Goal: Information Seeking & Learning: Learn about a topic

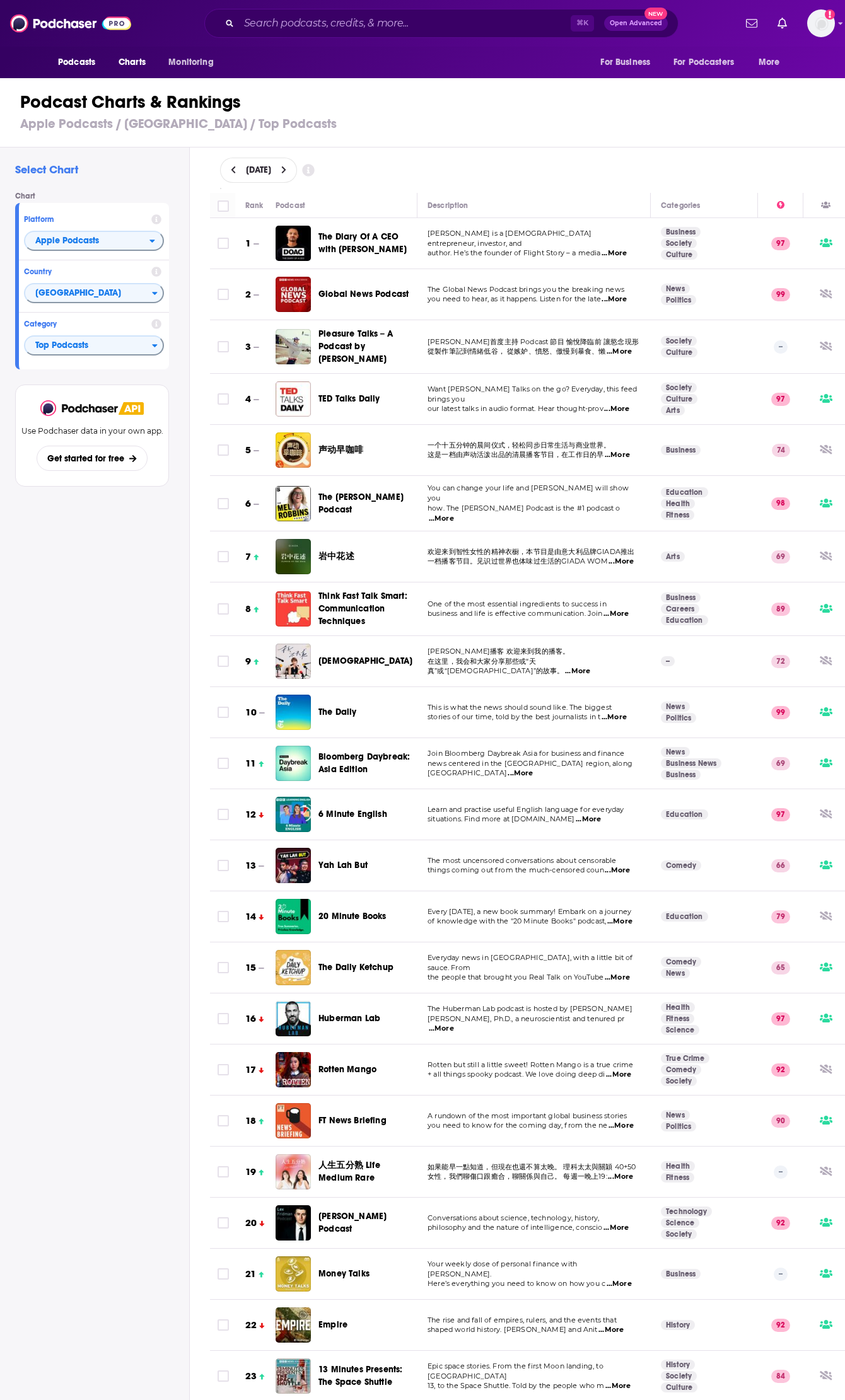
scroll to position [0, 87]
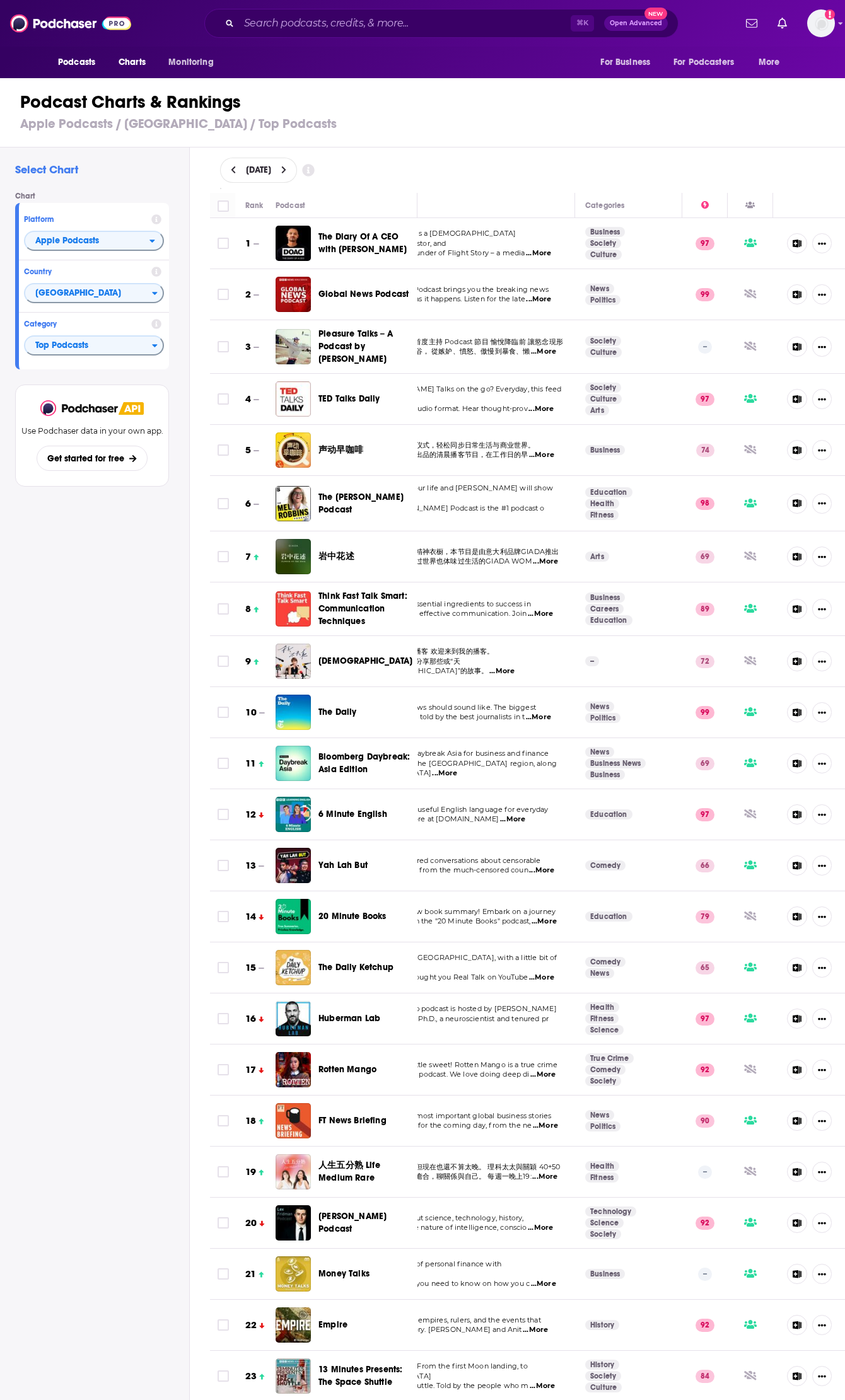
click at [495, 144] on div "Podcast Charts & Rankings Apple Podcasts / [GEOGRAPHIC_DATA] / Top Podcasts" at bounding box center [427, 111] width 856 height 72
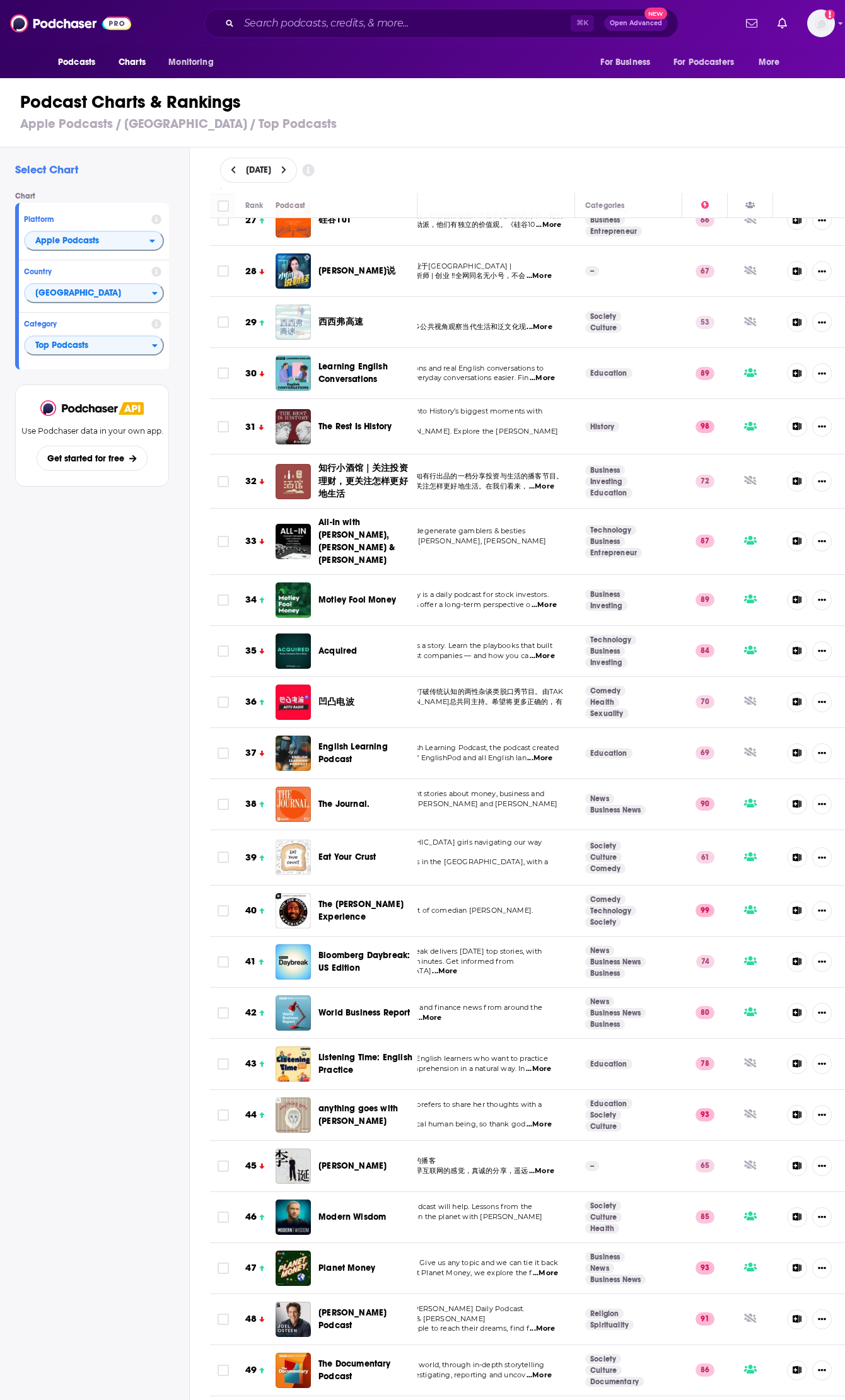
scroll to position [1377, 87]
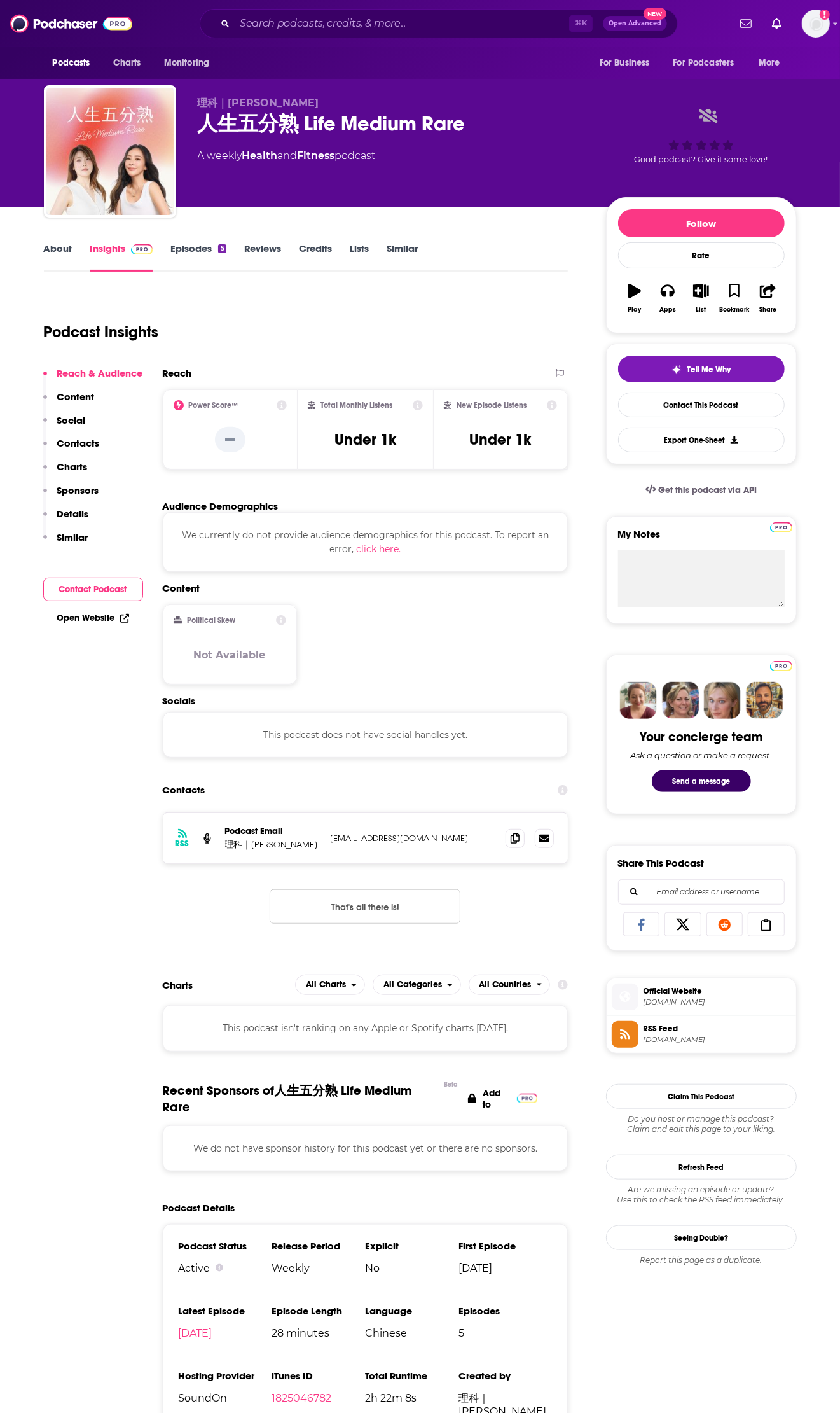
click at [48, 252] on link "About" at bounding box center [59, 257] width 29 height 29
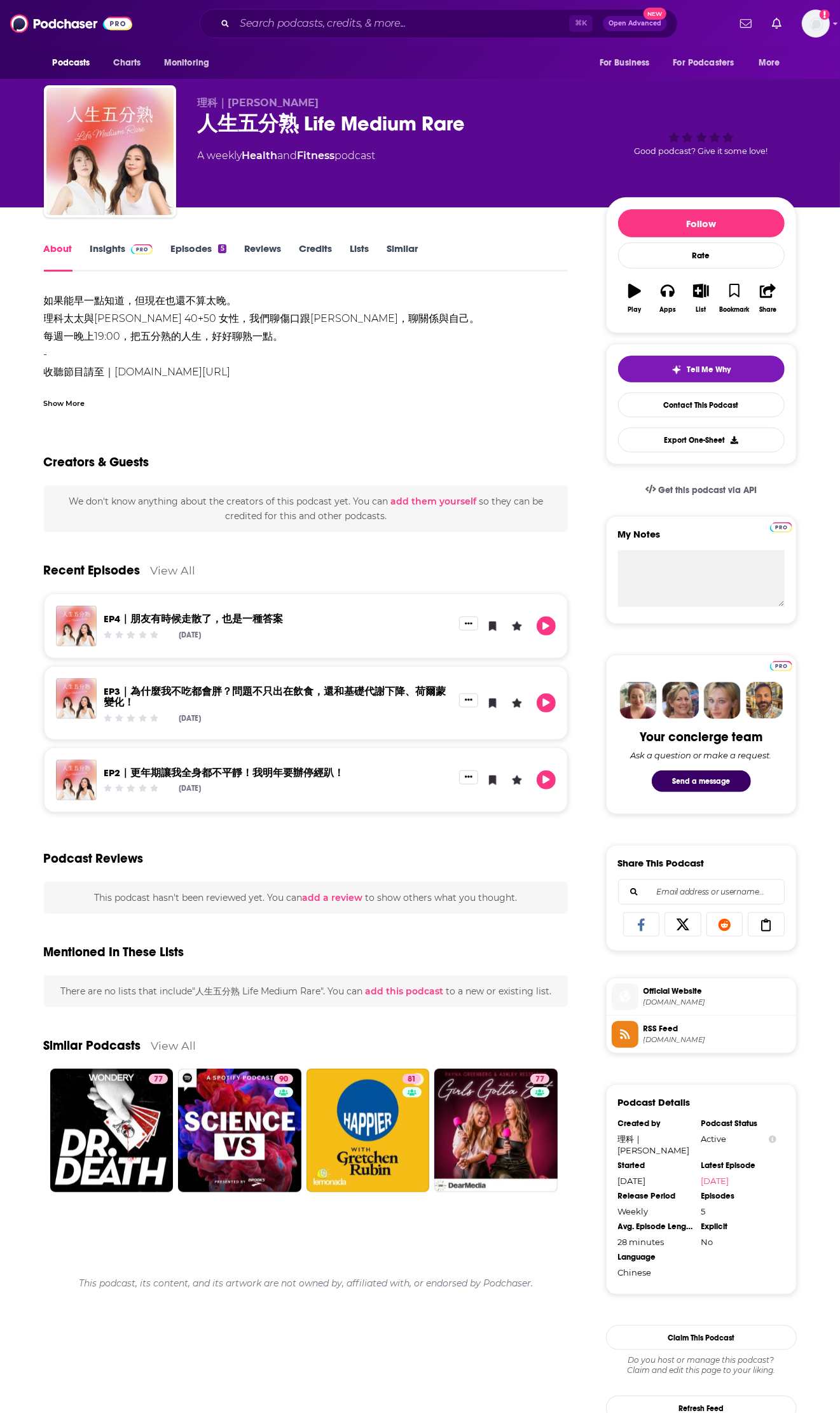
click at [81, 401] on div "Show More" at bounding box center [65, 402] width 41 height 12
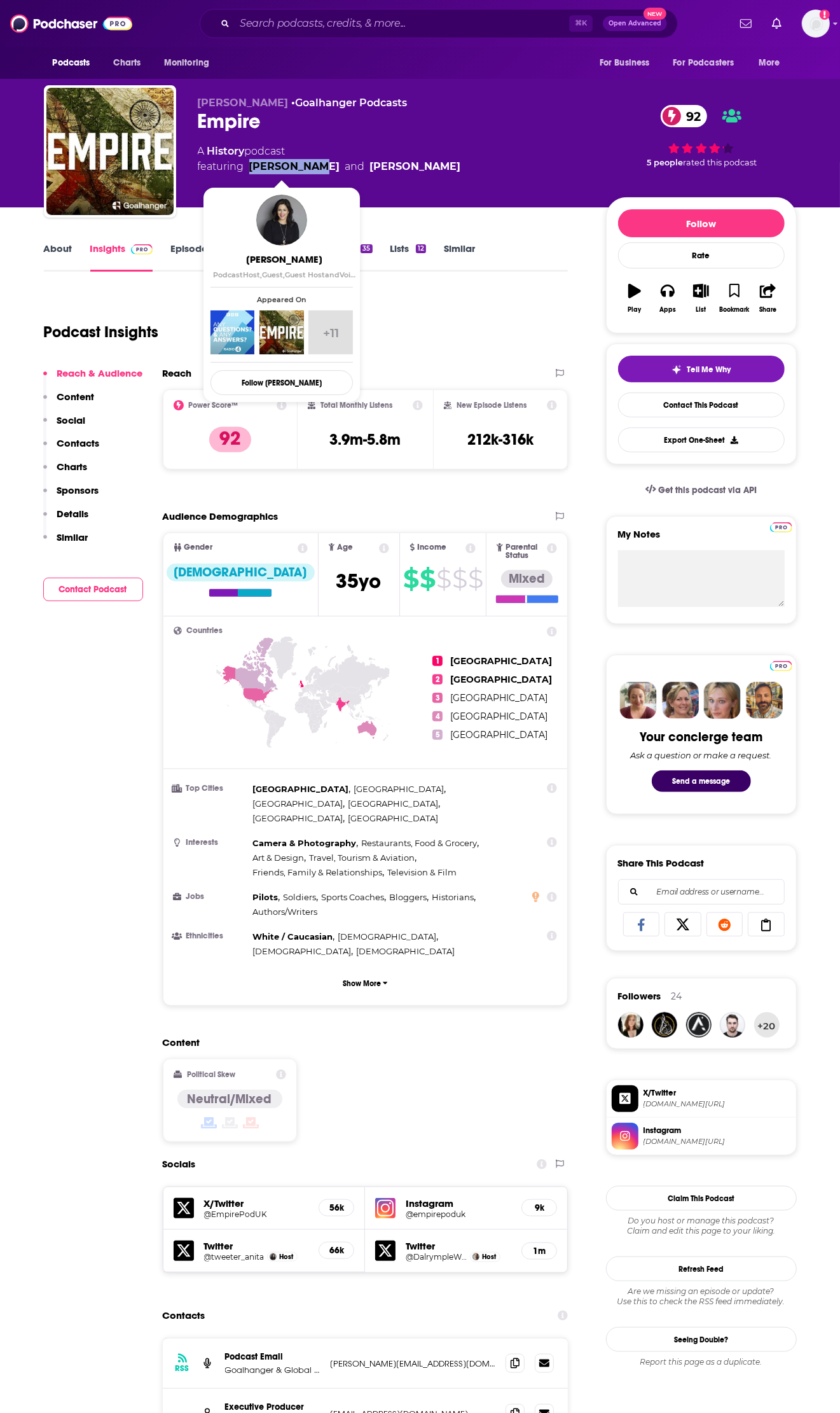
drag, startPoint x: 248, startPoint y: 177, endPoint x: 252, endPoint y: 168, distance: 9.8
click at [252, 168] on div "Jack Davenport • Goalhanger Podcasts Empire 92 A History podcast featuring Anit…" at bounding box center [391, 148] width 388 height 102
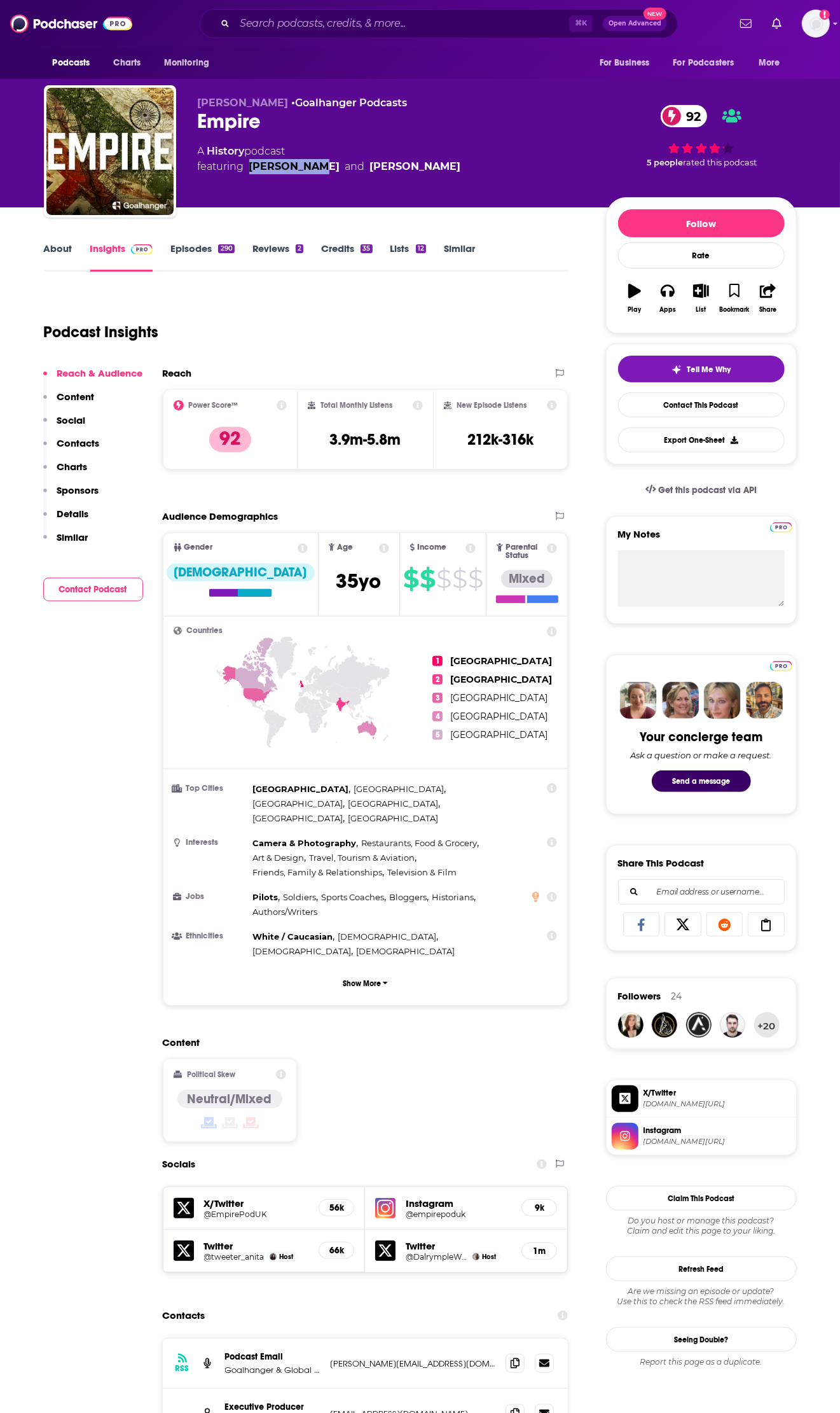
copy link "Anita Anand"
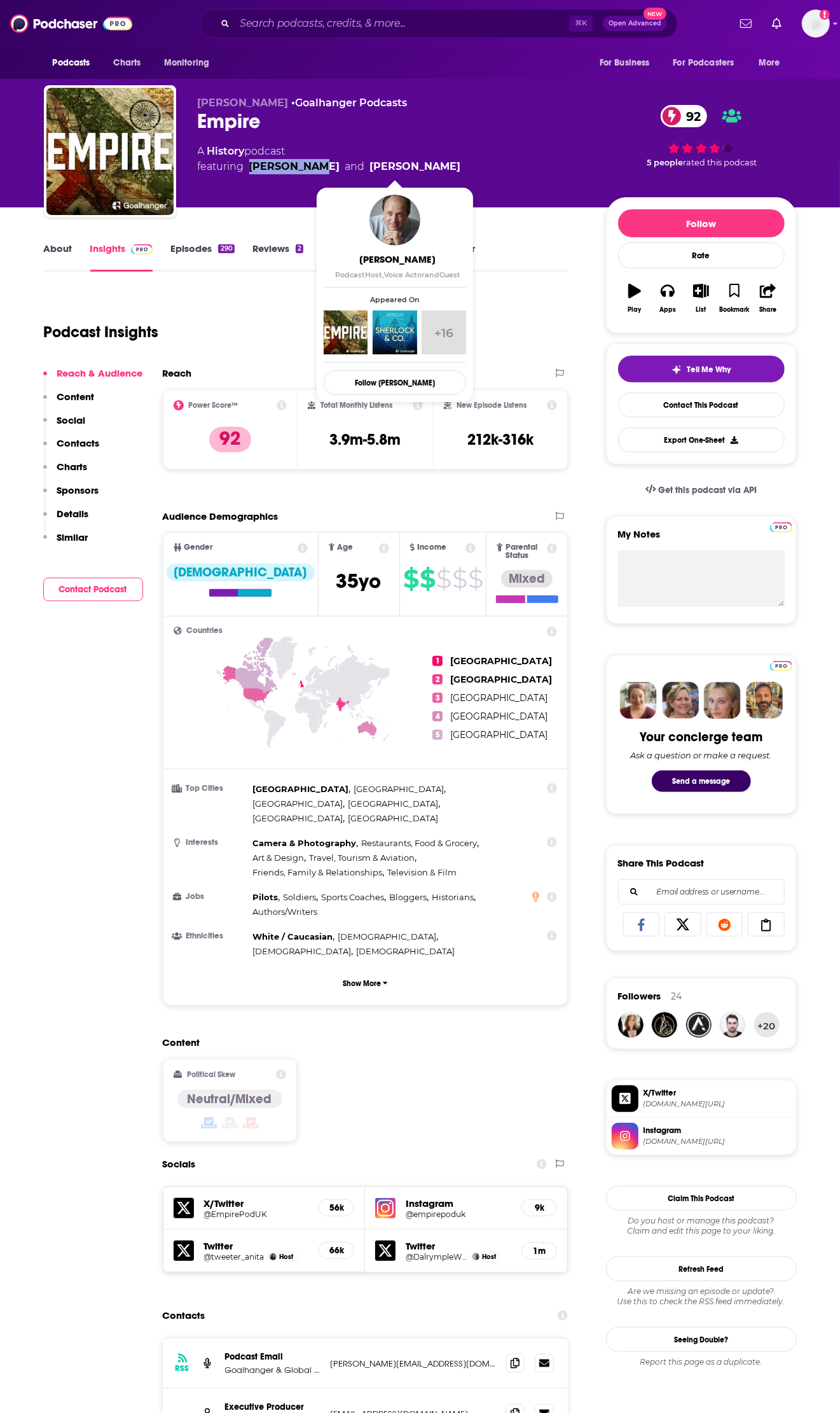
drag, startPoint x: 451, startPoint y: 168, endPoint x: 347, endPoint y: 173, distance: 104.1
click at [347, 173] on div "A History podcast featuring Anita Anand and William Dalrymple" at bounding box center [391, 159] width 388 height 30
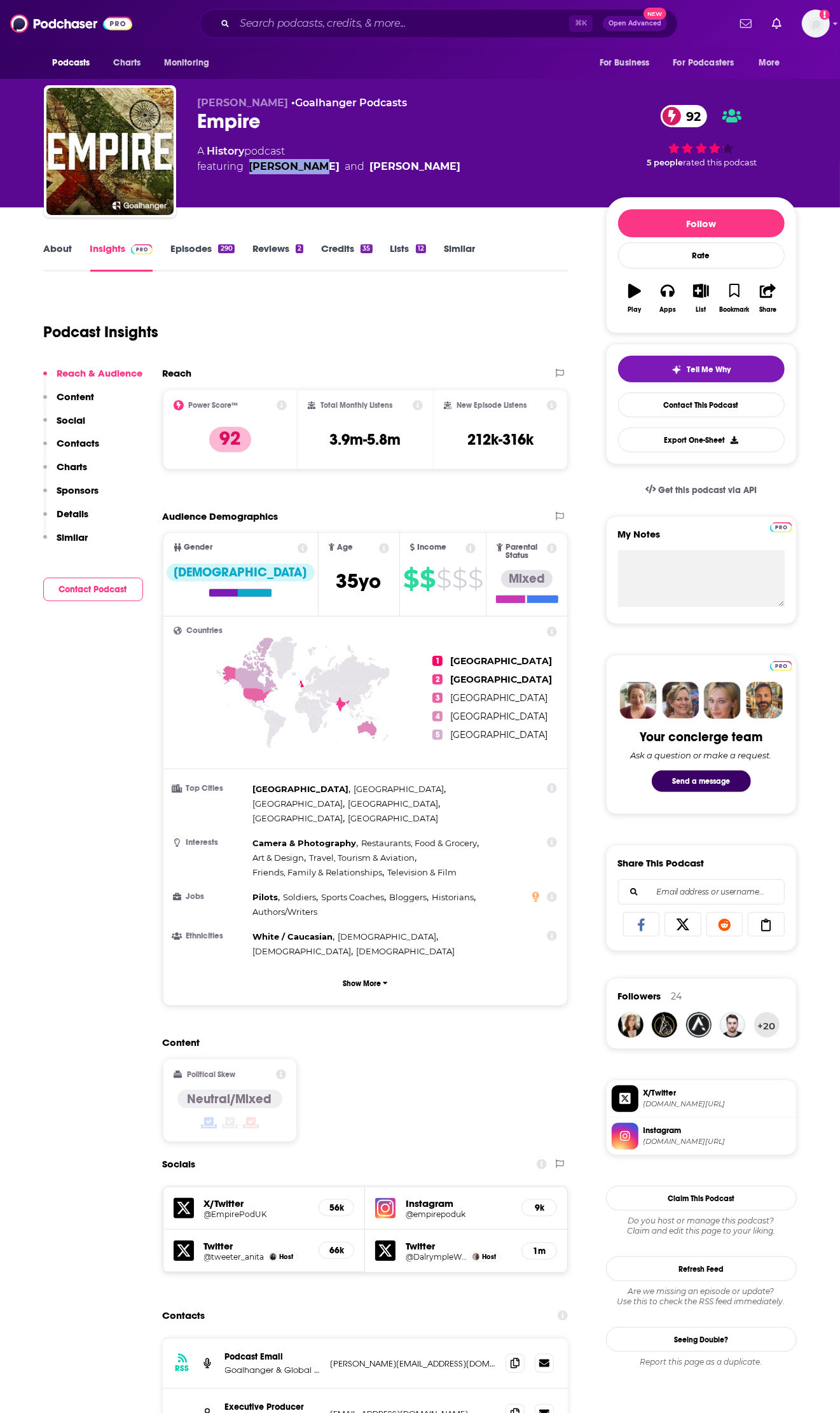
copy link "William Dalrymple"
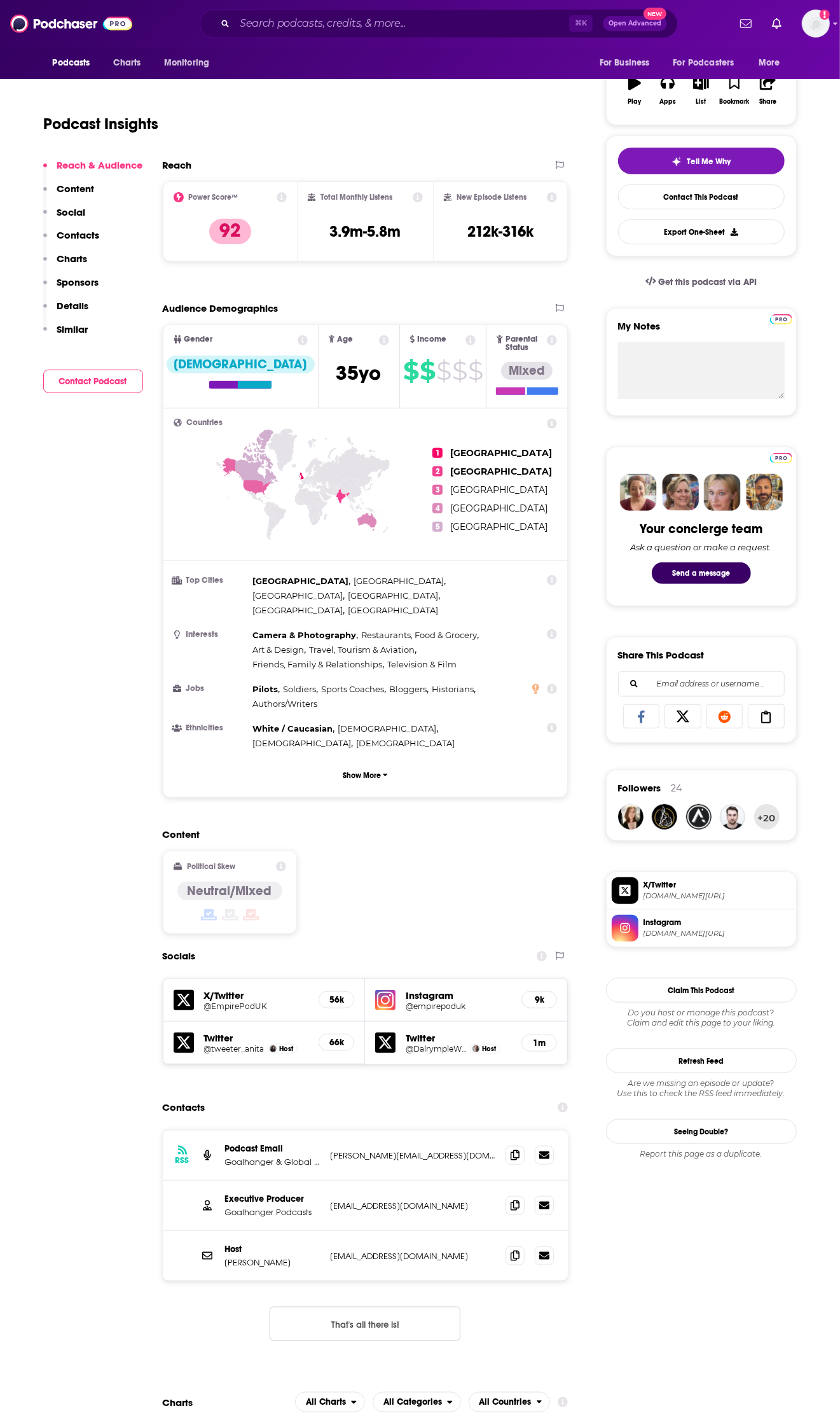
scroll to position [200, 0]
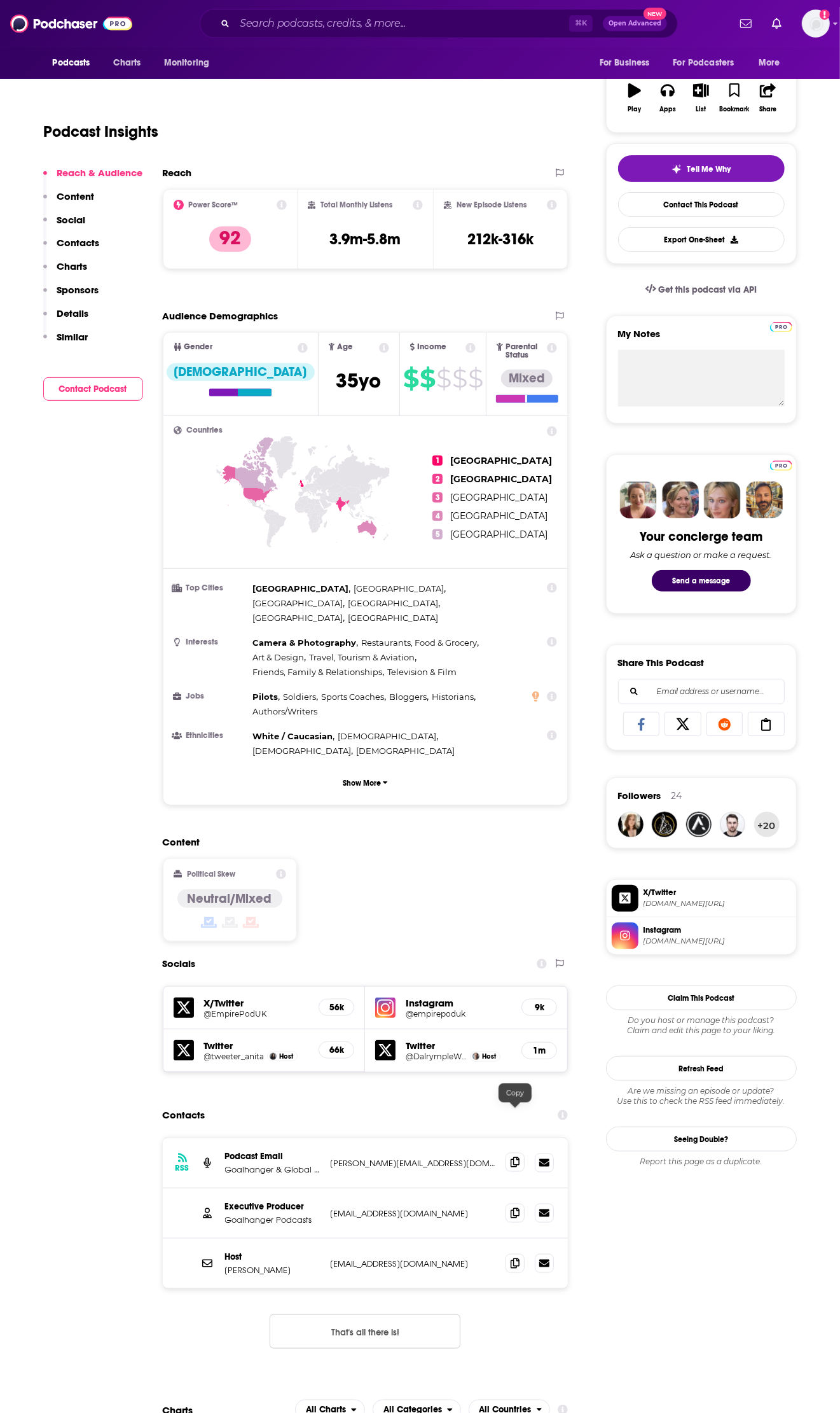
click at [511, 1157] on icon at bounding box center [516, 1162] width 9 height 10
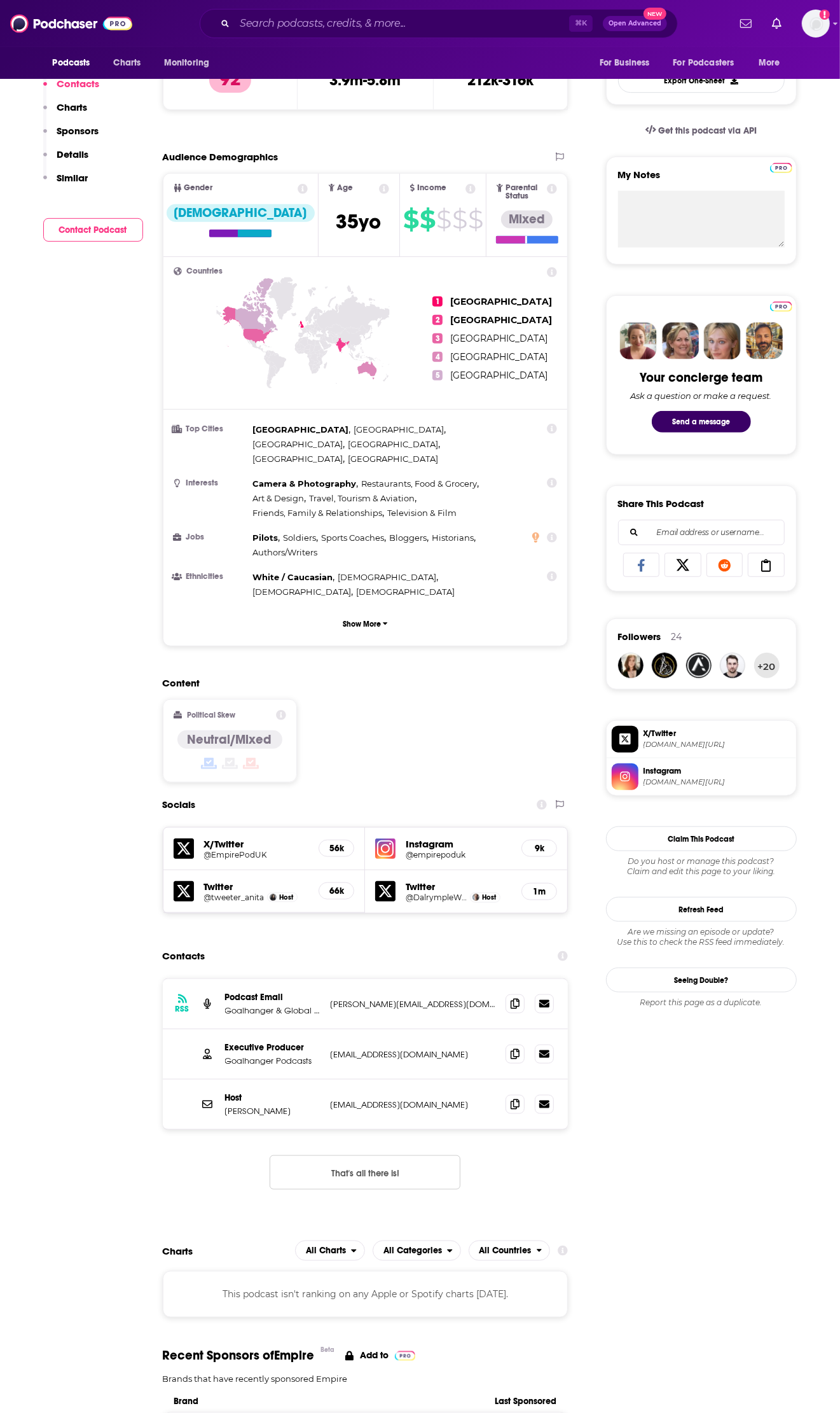
scroll to position [0, 0]
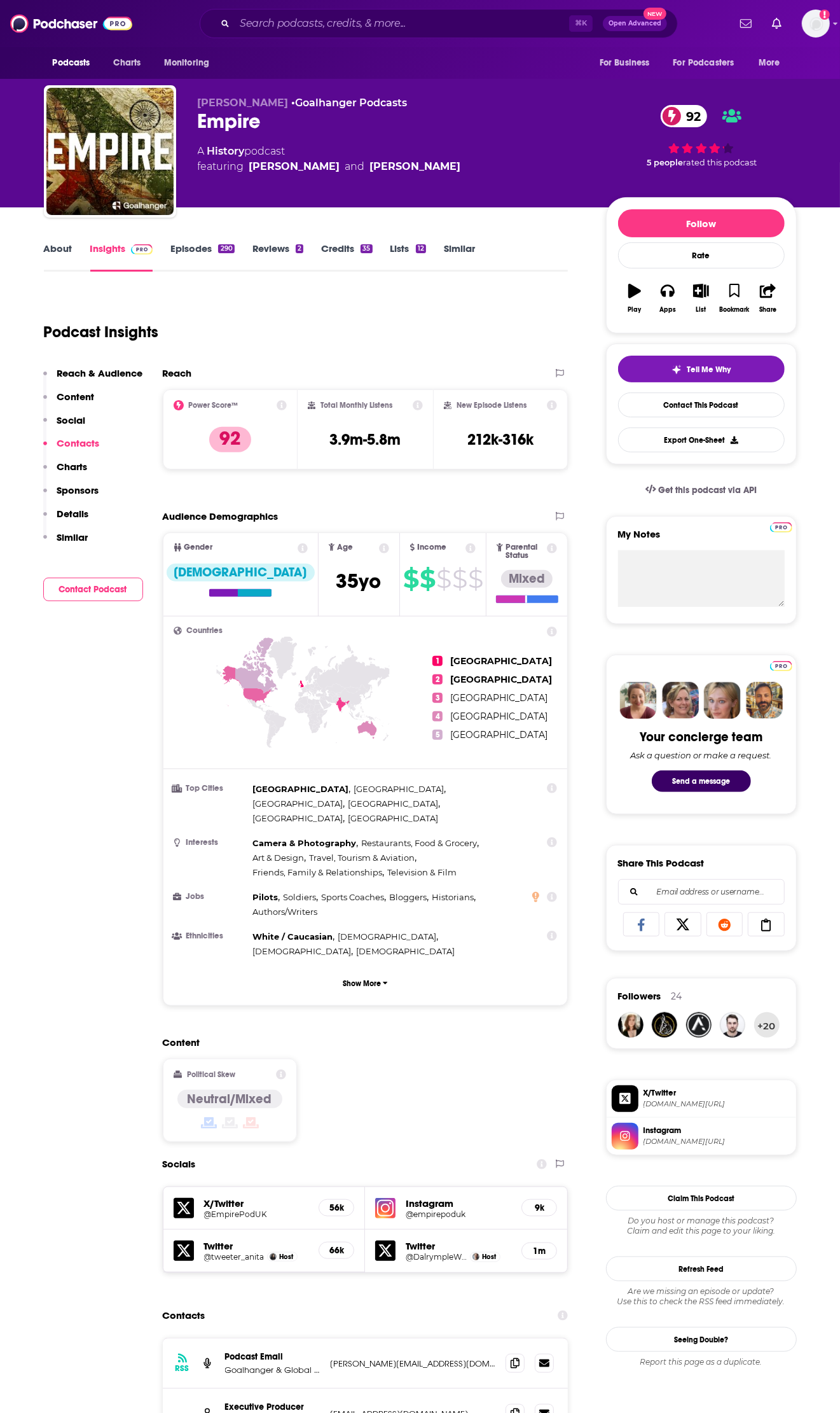
click at [216, 246] on link "Episodes 290" at bounding box center [203, 257] width 64 height 29
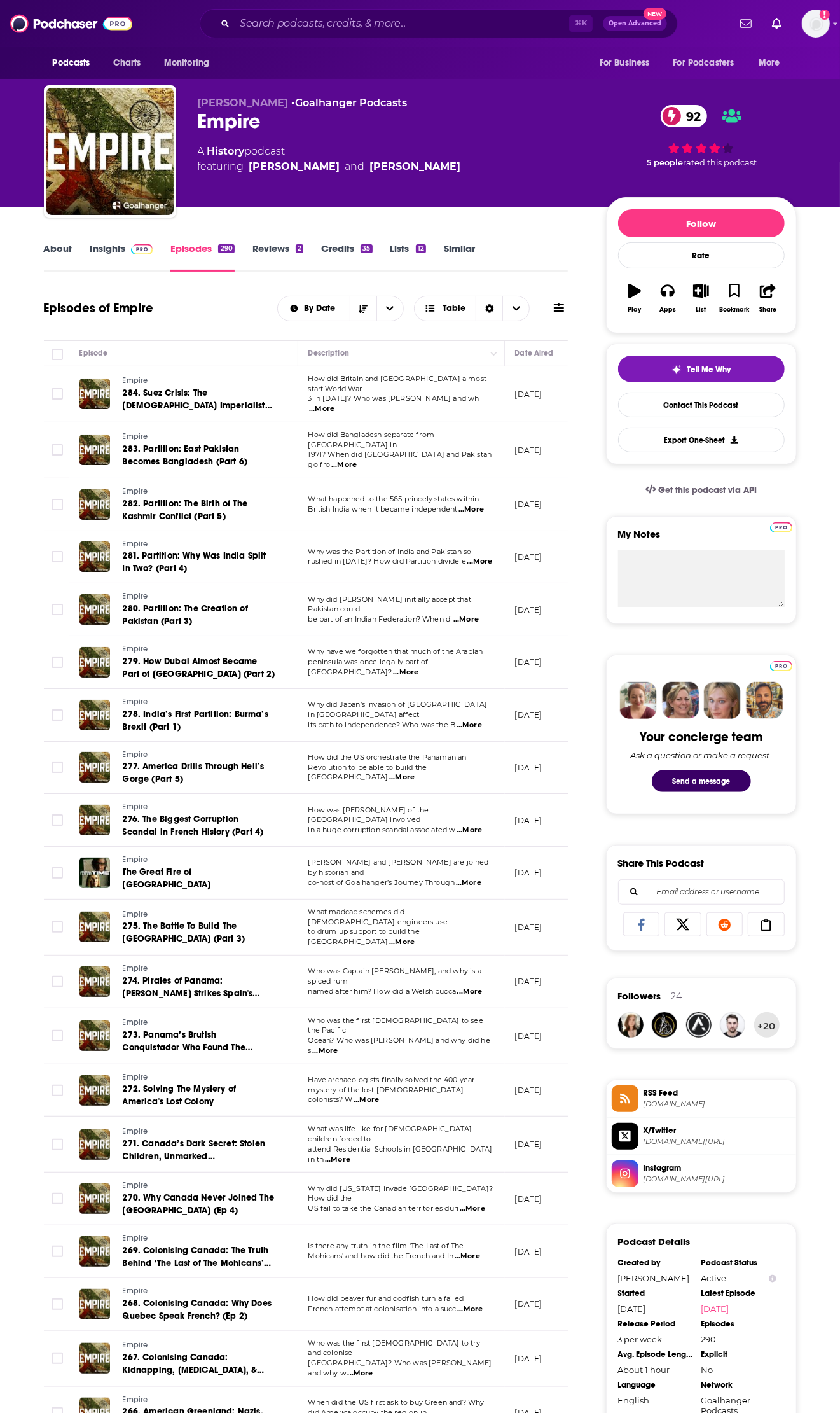
click at [65, 254] on link "About" at bounding box center [59, 257] width 29 height 29
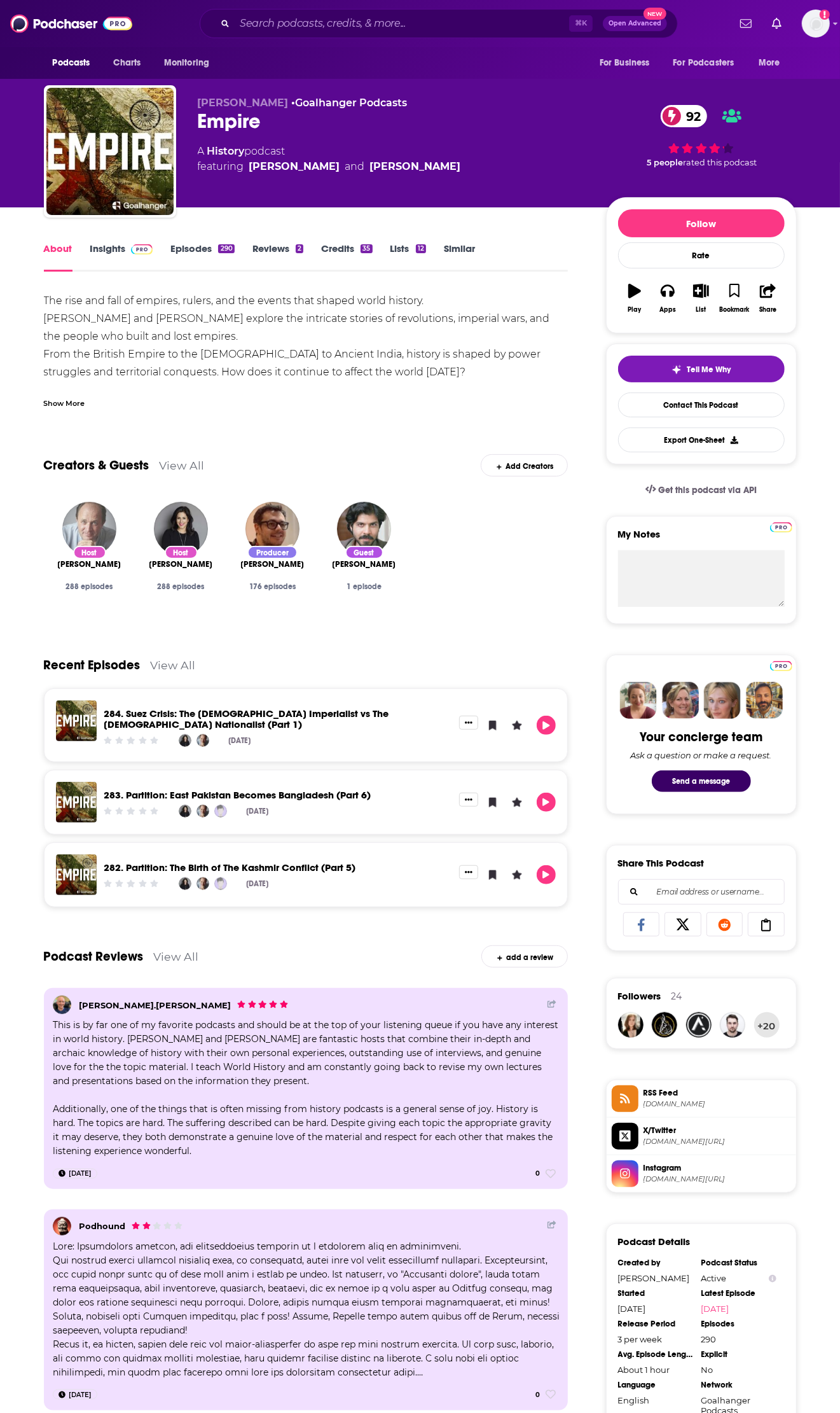
click at [86, 526] on img "William Dalrymple" at bounding box center [89, 529] width 54 height 54
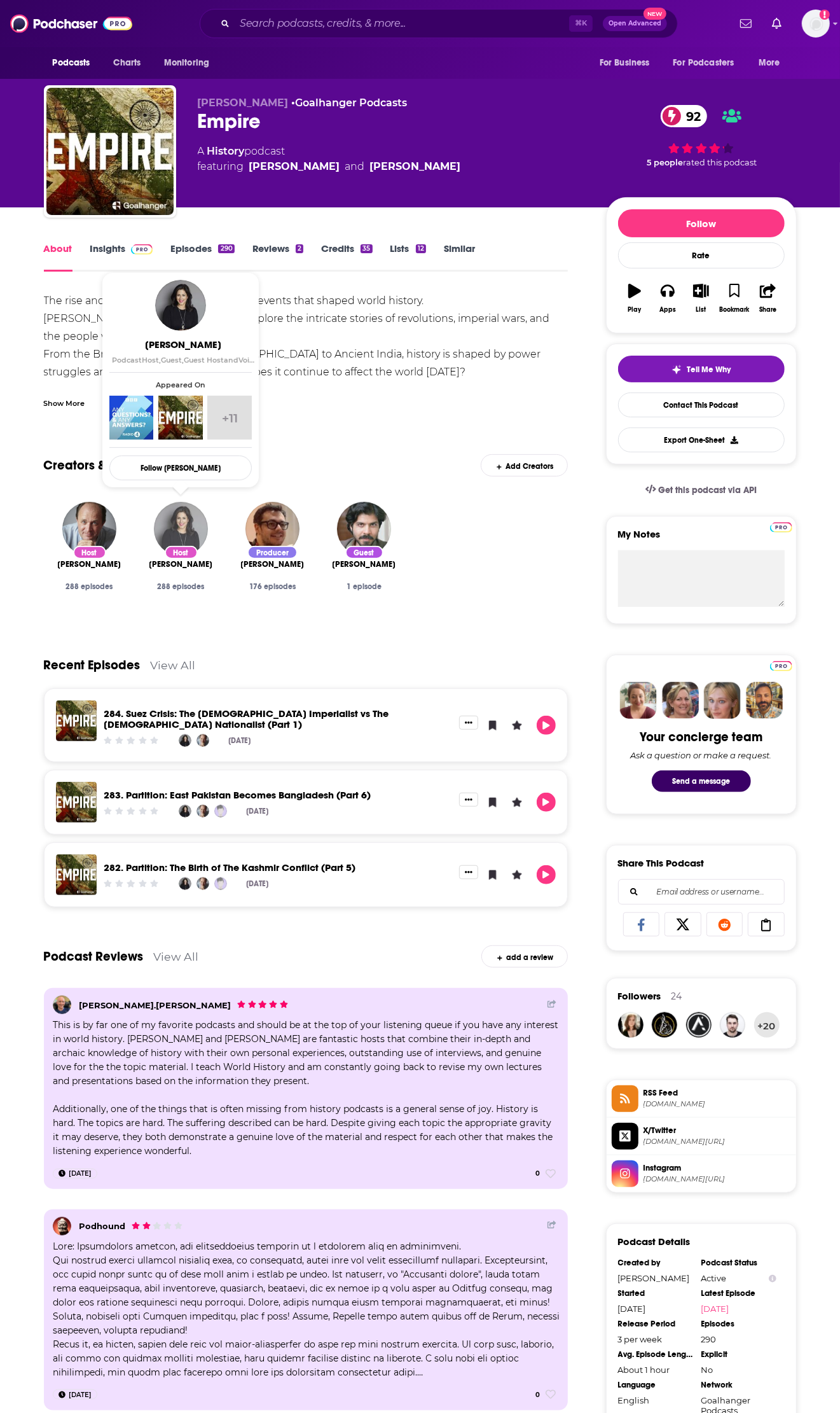
click at [180, 515] on img "Anita Anand" at bounding box center [180, 529] width 54 height 54
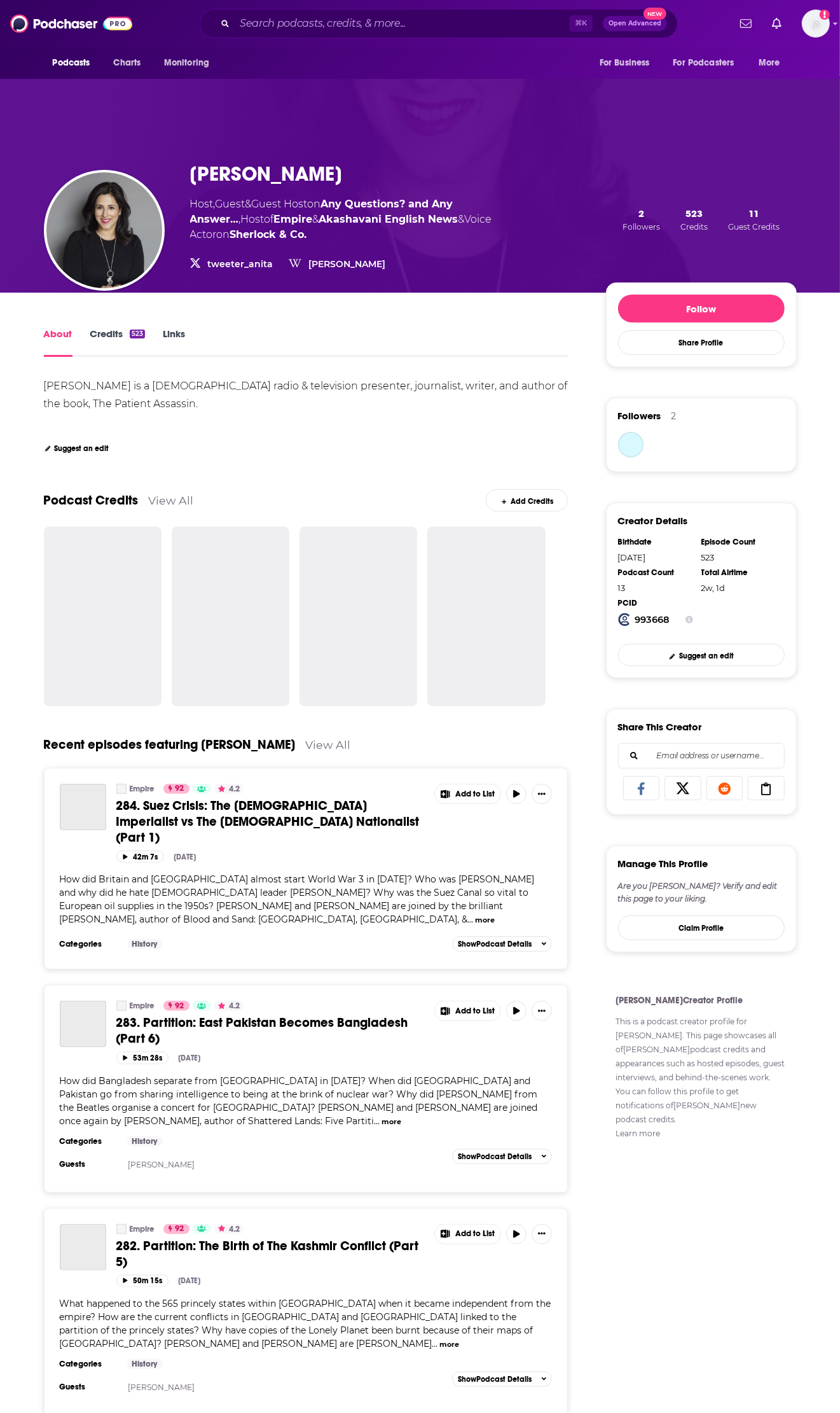
click at [318, 435] on div "Anita Anand is a British-Indian radio & television presenter, journalist, write…" at bounding box center [306, 415] width 525 height 76
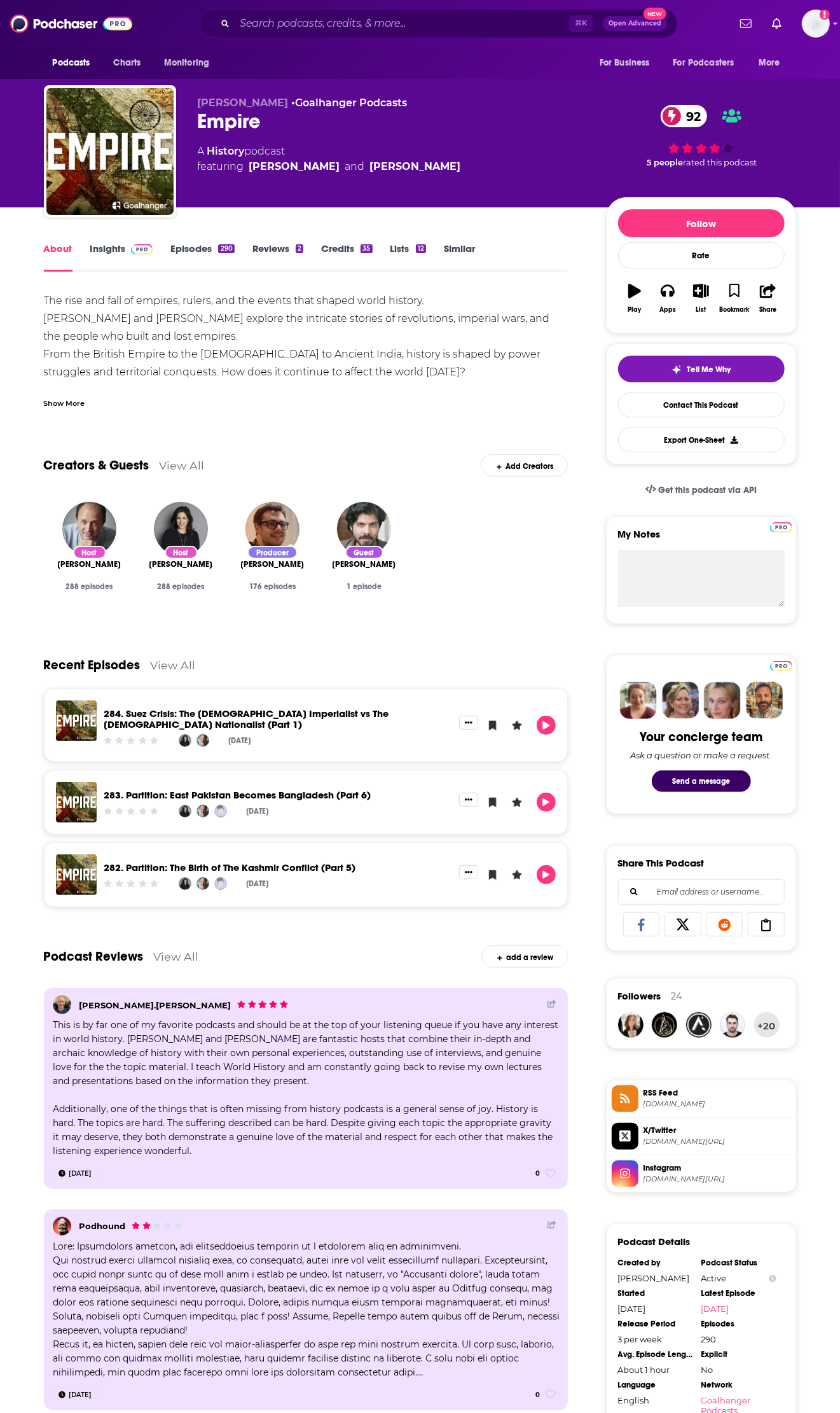
click at [142, 254] on img at bounding box center [142, 249] width 22 height 10
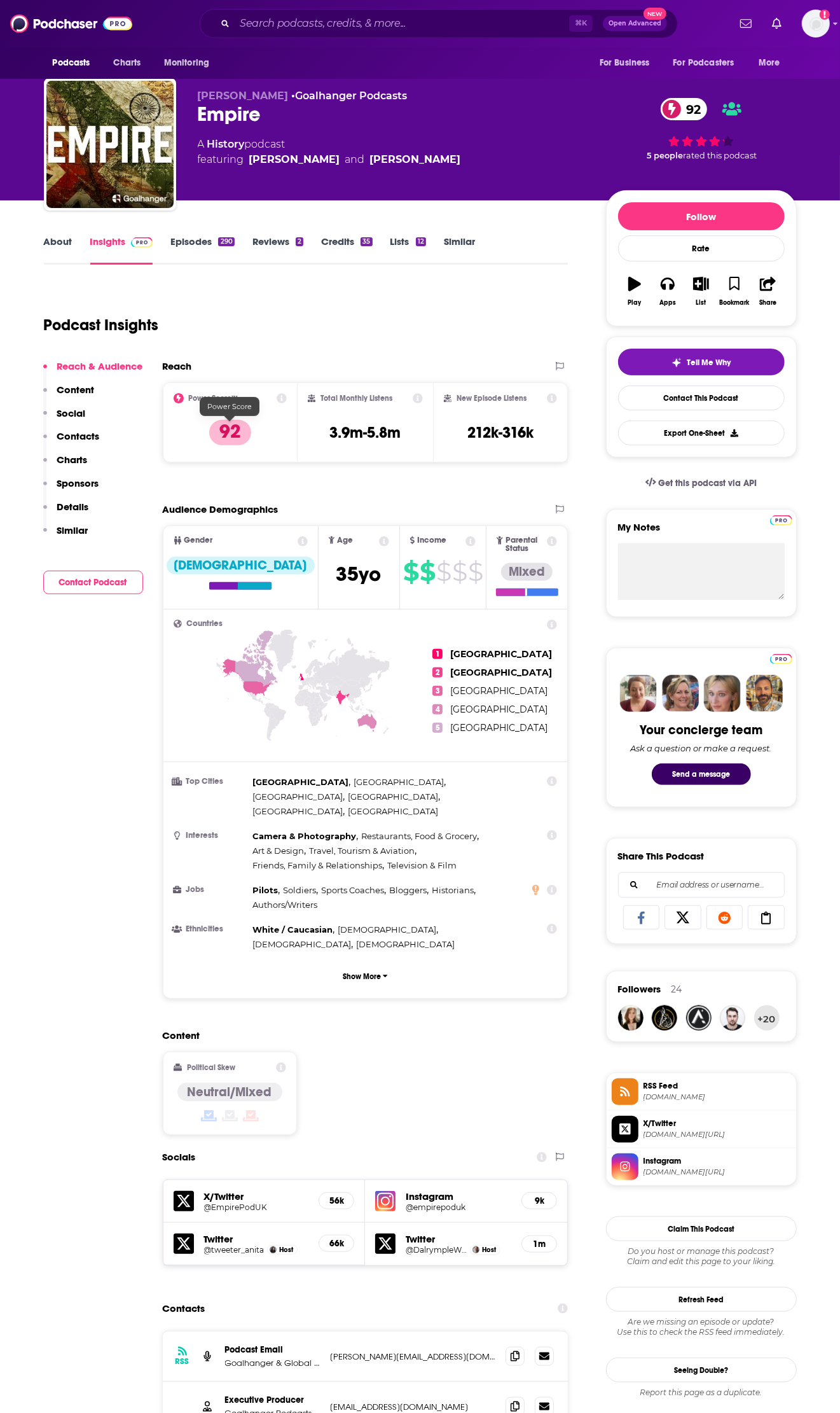
scroll to position [643, 0]
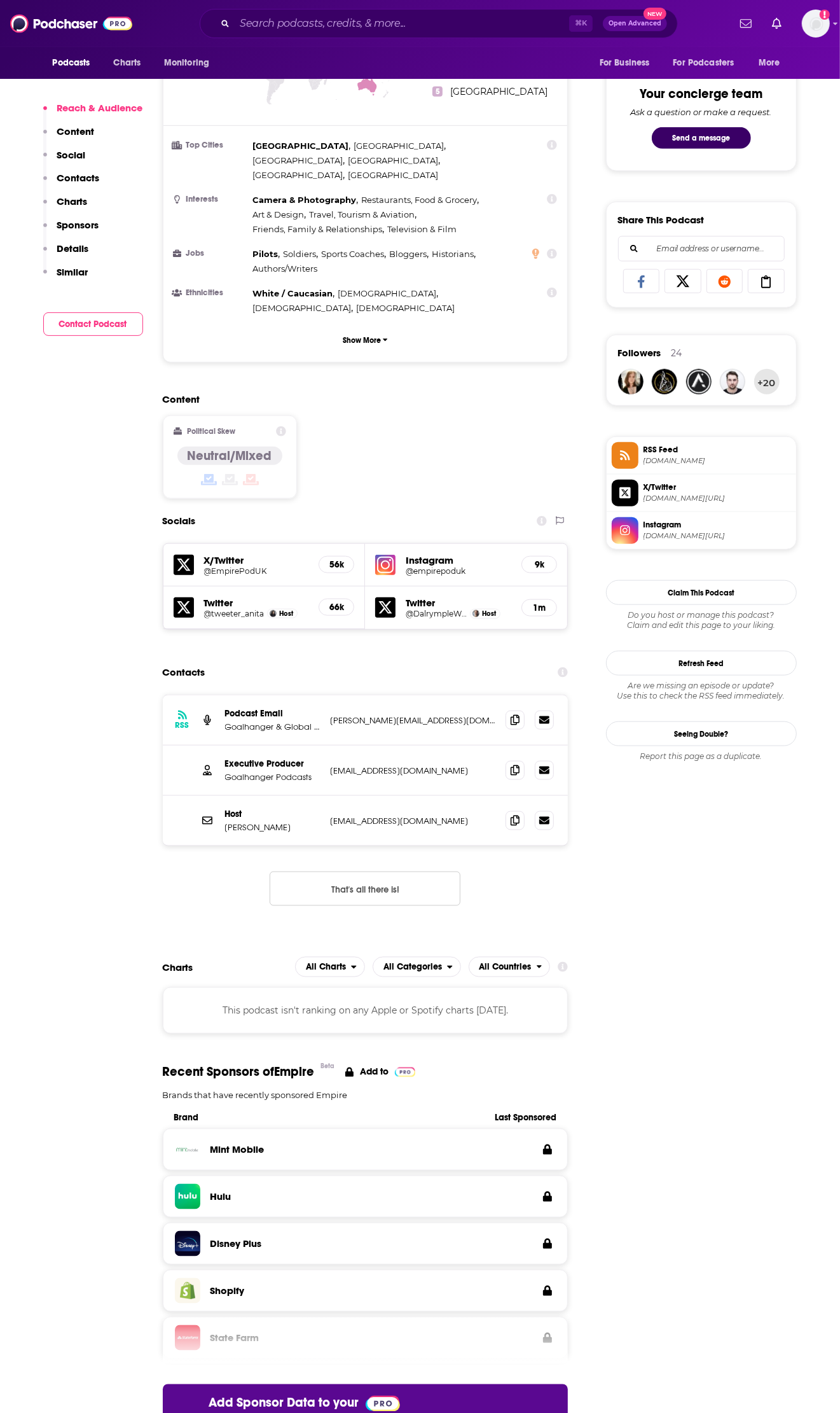
click at [423, 596] on h5 "Twitter" at bounding box center [458, 603] width 106 height 12
click at [391, 597] on icon at bounding box center [385, 607] width 21 height 21
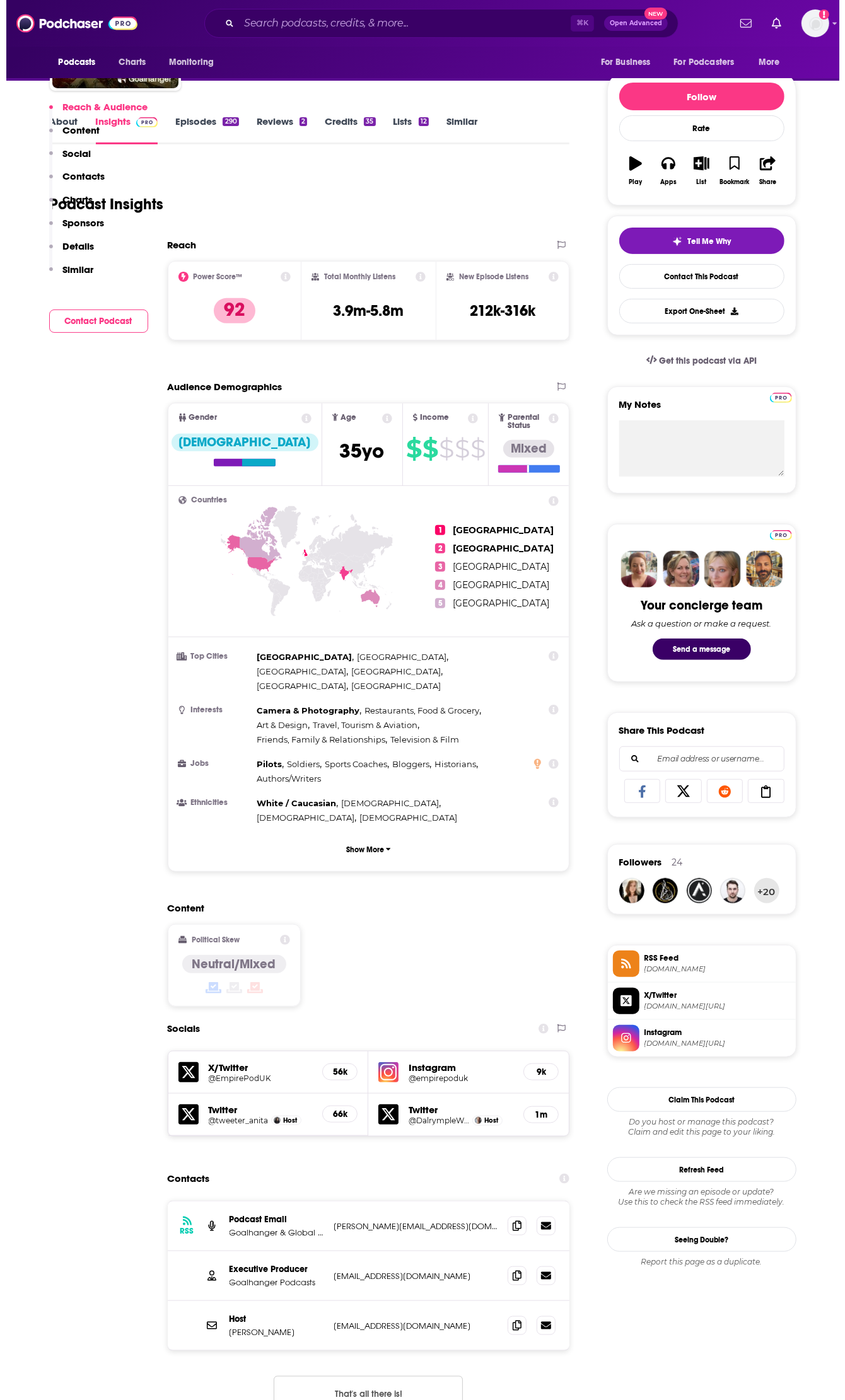
scroll to position [0, 0]
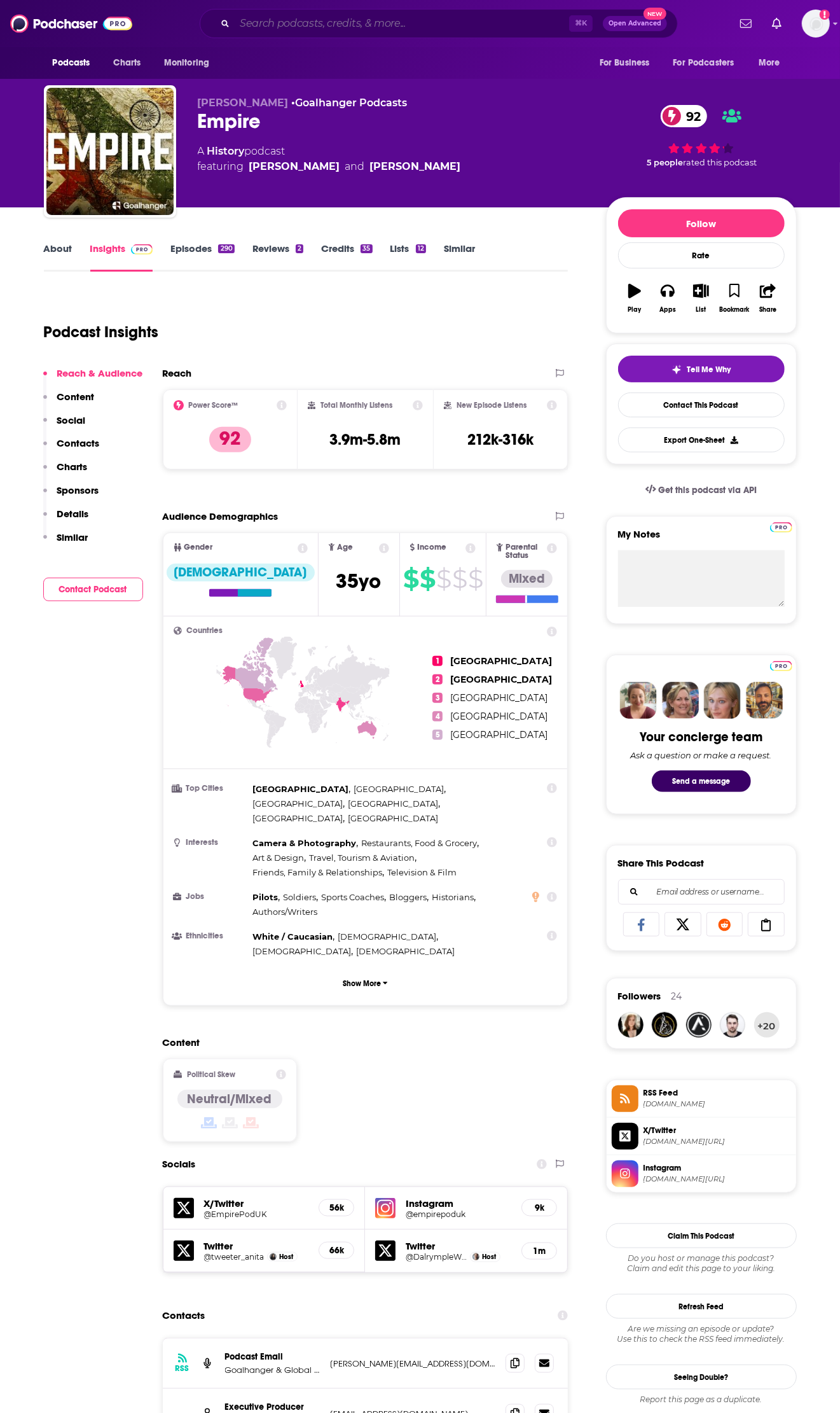
click at [302, 23] on input "Search podcasts, credits, & more..." at bounding box center [401, 24] width 334 height 21
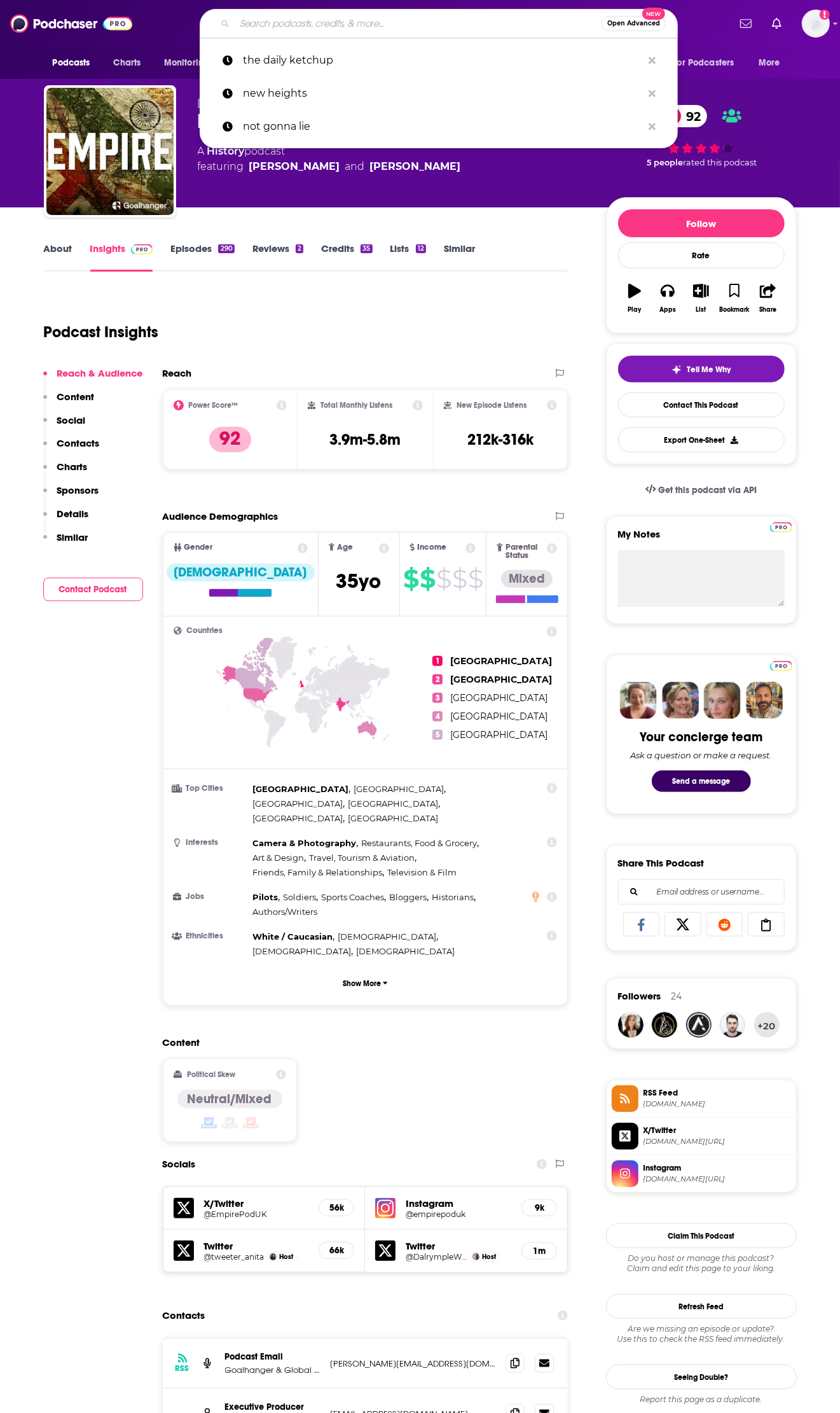
paste input "人生五分熱 Life Medium Rare"
type input "人生五分熱 Life Medium Rare"
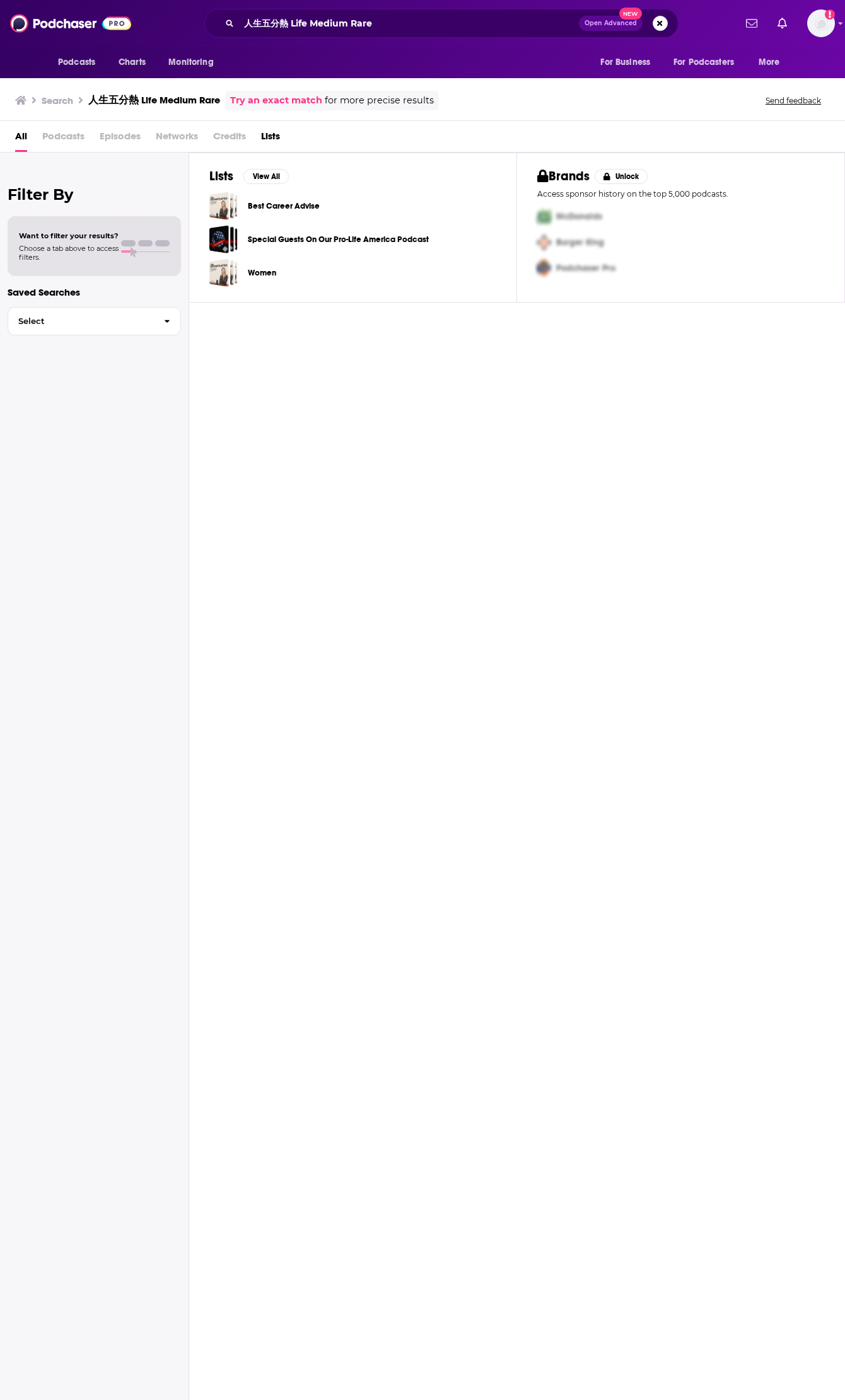
click at [63, 131] on span "Podcasts" at bounding box center [63, 139] width 42 height 26
click at [64, 140] on span "Podcasts" at bounding box center [63, 139] width 42 height 26
